Goal: Information Seeking & Learning: Understand process/instructions

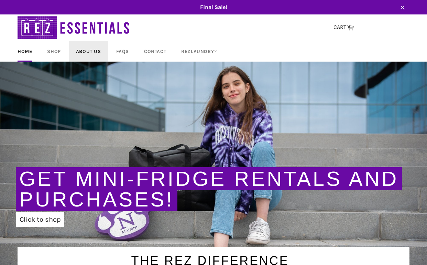
click at [82, 46] on link "About Us" at bounding box center [88, 51] width 39 height 20
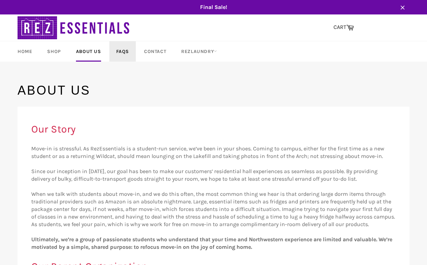
click at [114, 55] on link "FAQs" at bounding box center [122, 51] width 26 height 20
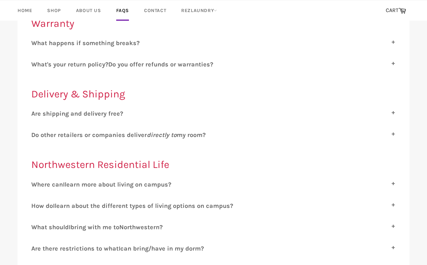
scroll to position [218, 0]
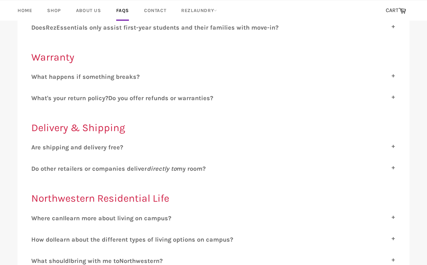
click at [89, 98] on span "hat's your return policy?" at bounding box center [72, 98] width 71 height 8
click at [36, 98] on input "W hat's your return policy? D o you offer refunds or warranties?" at bounding box center [33, 96] width 4 height 4
checkbox input "true"
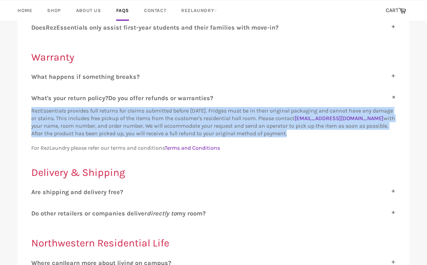
drag, startPoint x: 31, startPoint y: 106, endPoint x: 387, endPoint y: 129, distance: 356.6
click at [387, 129] on span "RezEssentials provides full returns for claims submitted before November 1. Fri…" at bounding box center [213, 121] width 364 height 29
copy span "RezEssentials provides full returns for claims submitted before November 1. Fri…"
click at [282, 120] on p "RezEssentials provides full returns for claims submitted before November 1. Fri…" at bounding box center [213, 122] width 364 height 30
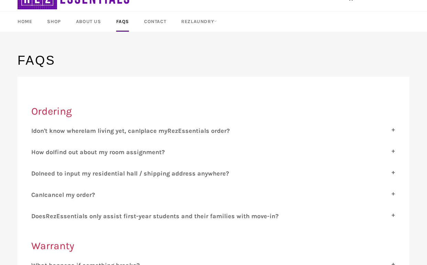
scroll to position [0, 0]
